Goal: Find contact information: Find contact information

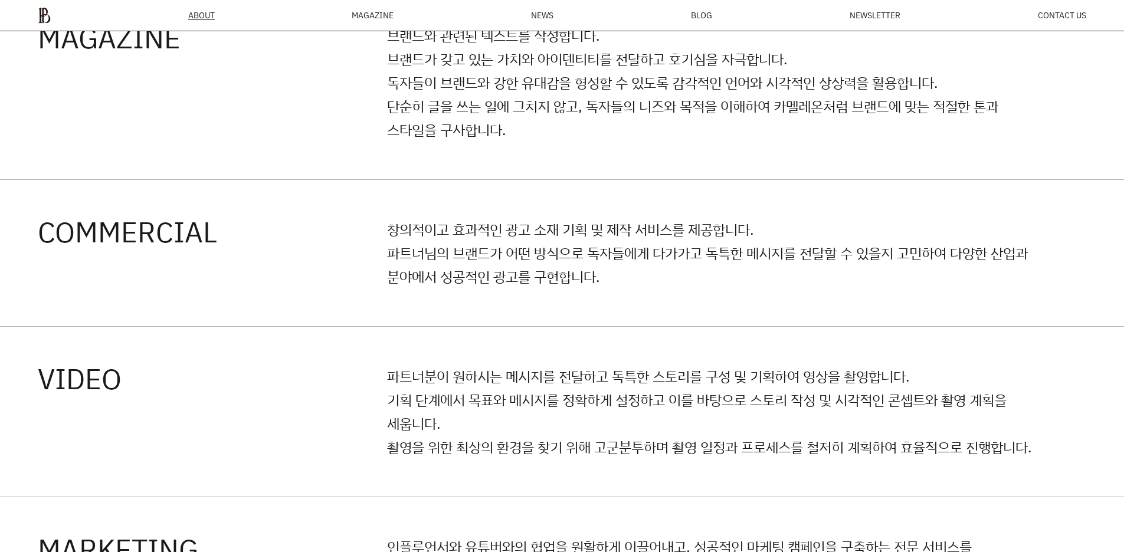
scroll to position [3079, 0]
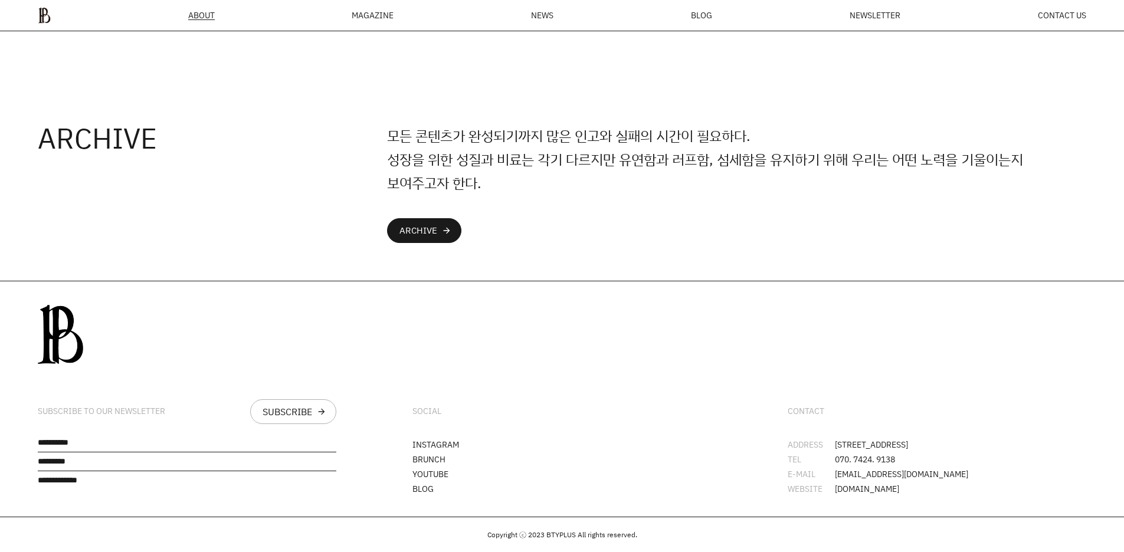
drag, startPoint x: 830, startPoint y: 437, endPoint x: 1025, endPoint y: 432, distance: 195.3
click at [1025, 432] on div "CONTACT ADDRESS [STREET_ADDRESS][GEOGRAPHIC_DATA] 070. 7424. 9138 E-MAIL [EMAIL…" at bounding box center [937, 398] width 374 height 235
click at [935, 441] on li "ADDRESS [STREET_ADDRESS]" at bounding box center [937, 445] width 298 height 8
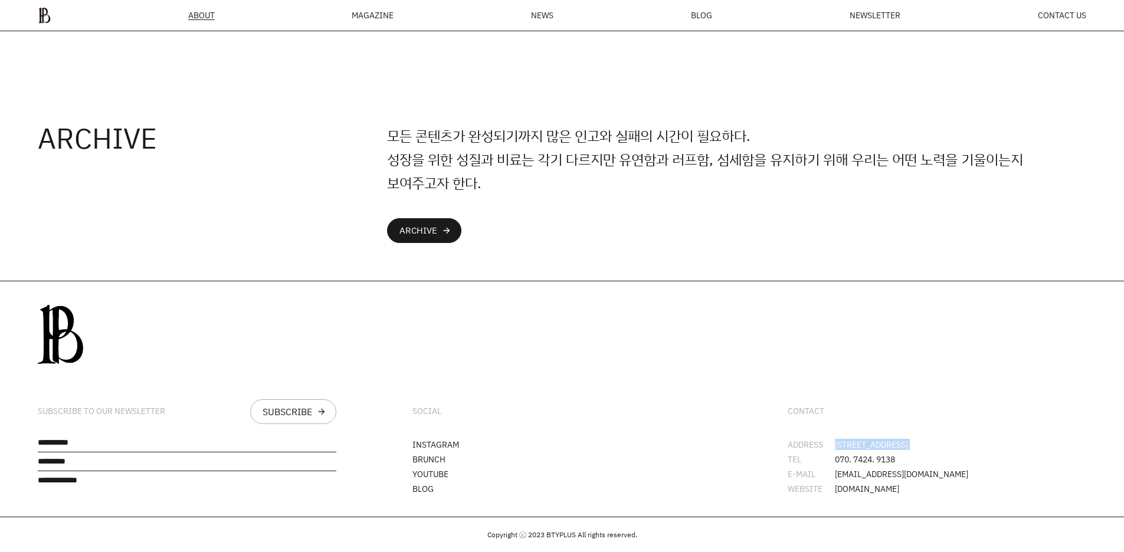
click at [935, 441] on li "ADDRESS [STREET_ADDRESS]" at bounding box center [937, 445] width 298 height 8
